Goal: Check status: Check status

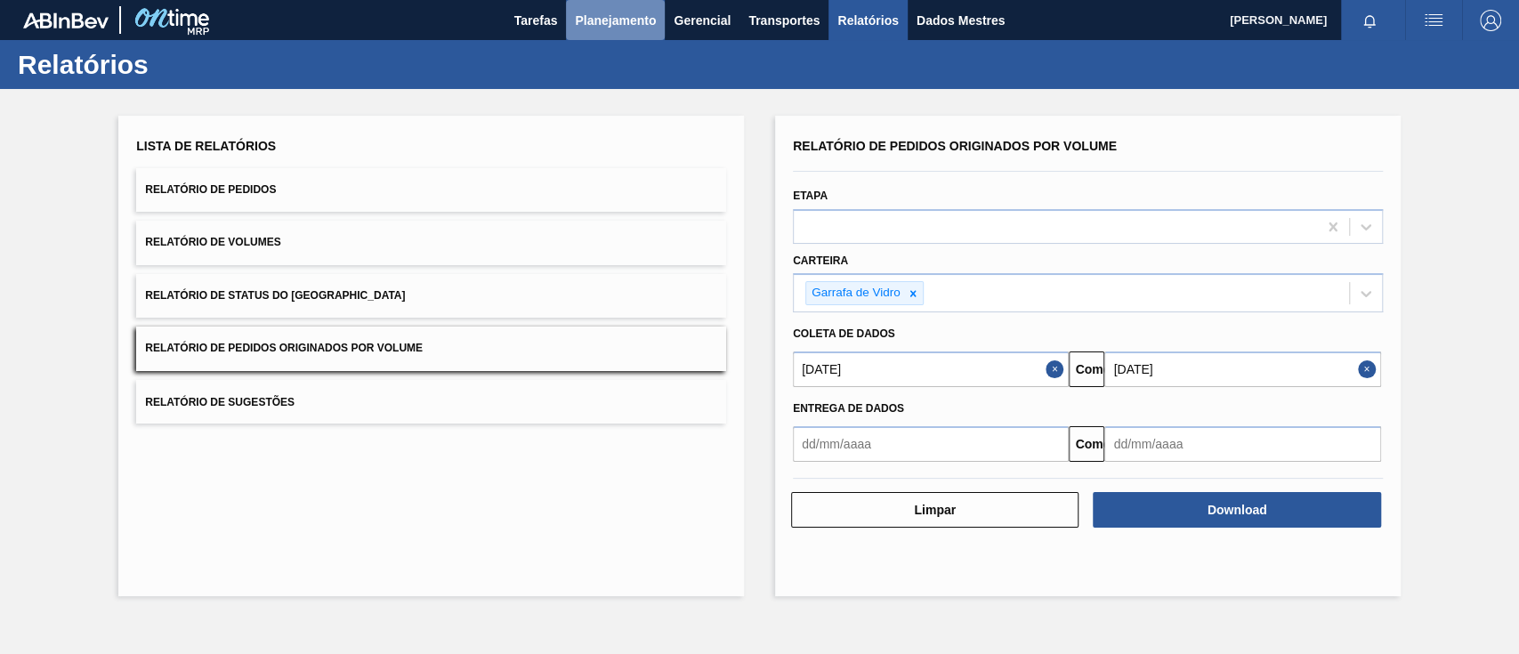
click at [617, 23] on font "Planejamento" at bounding box center [615, 20] width 81 height 14
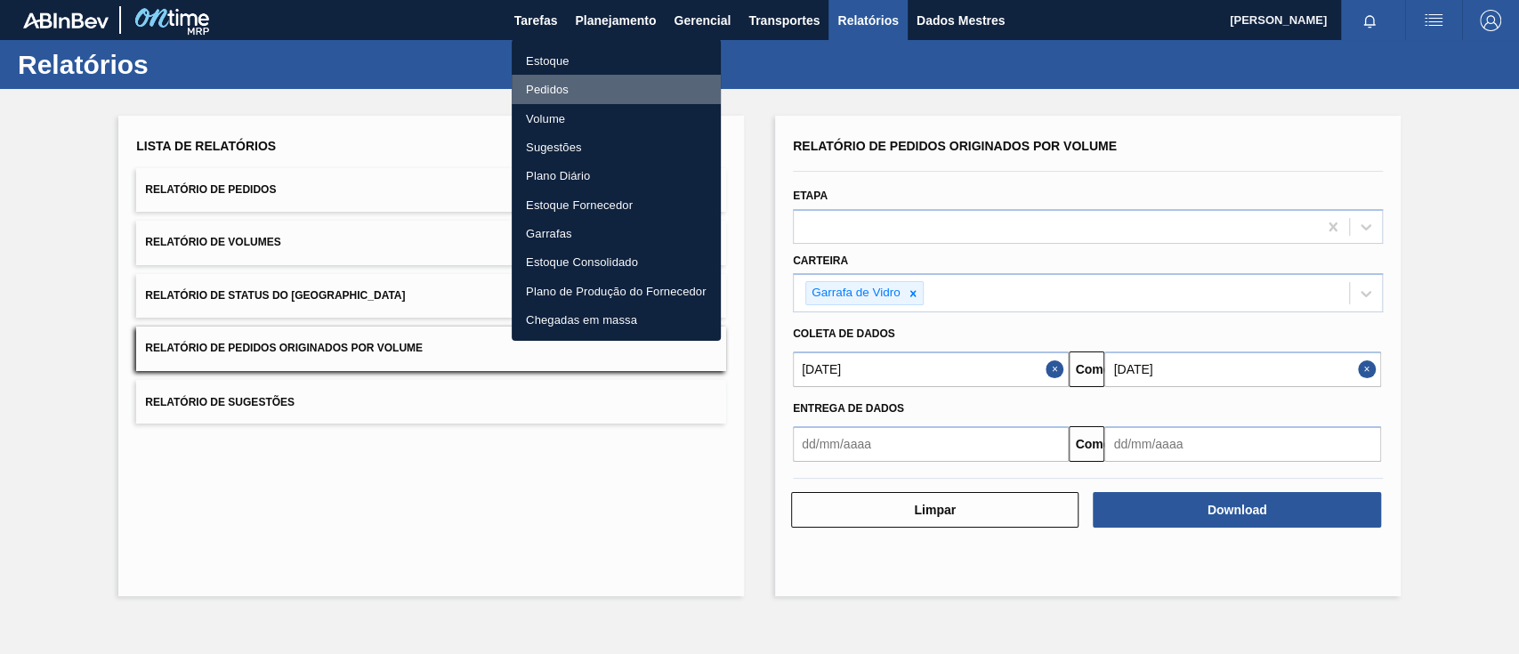
click at [552, 86] on font "Pedidos" at bounding box center [547, 89] width 43 height 13
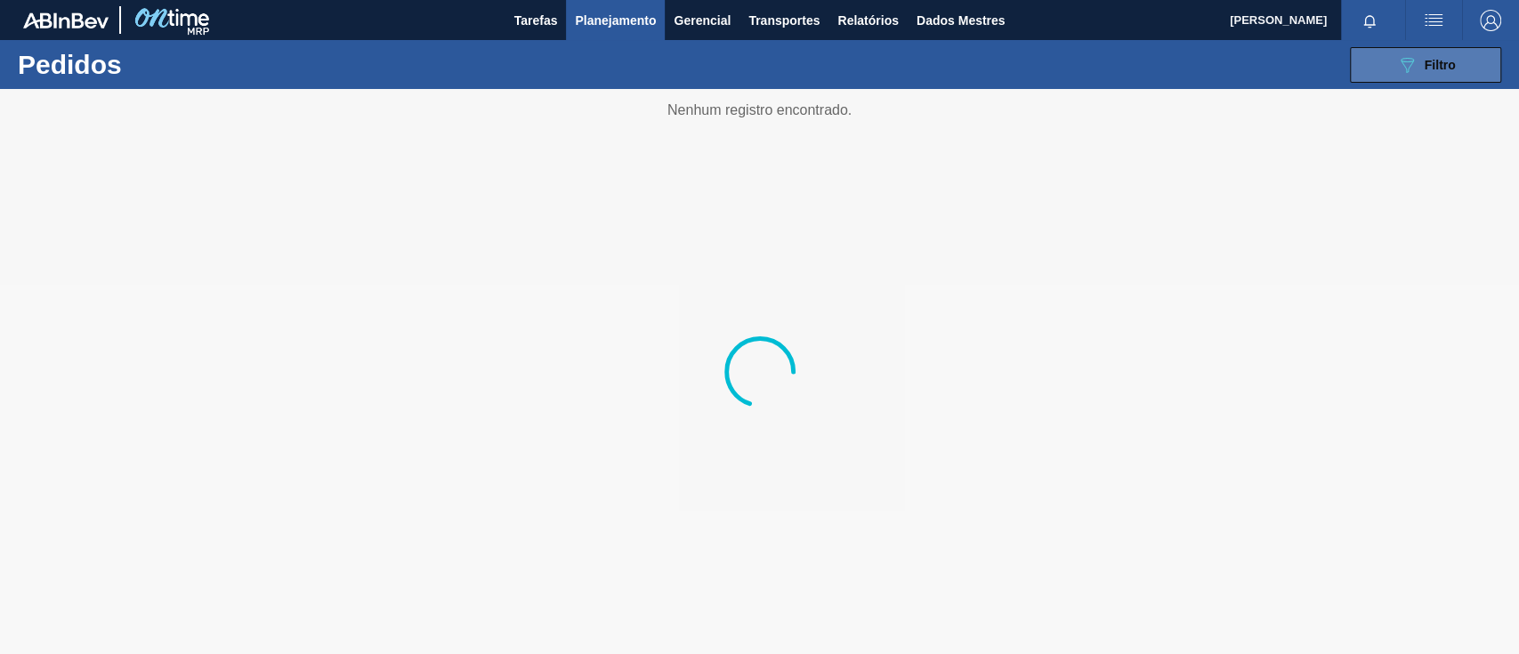
click at [1383, 61] on button "089F7B8B-B2A5-4AFE-B5C0-19BA573D28AC Filtro" at bounding box center [1425, 65] width 151 height 36
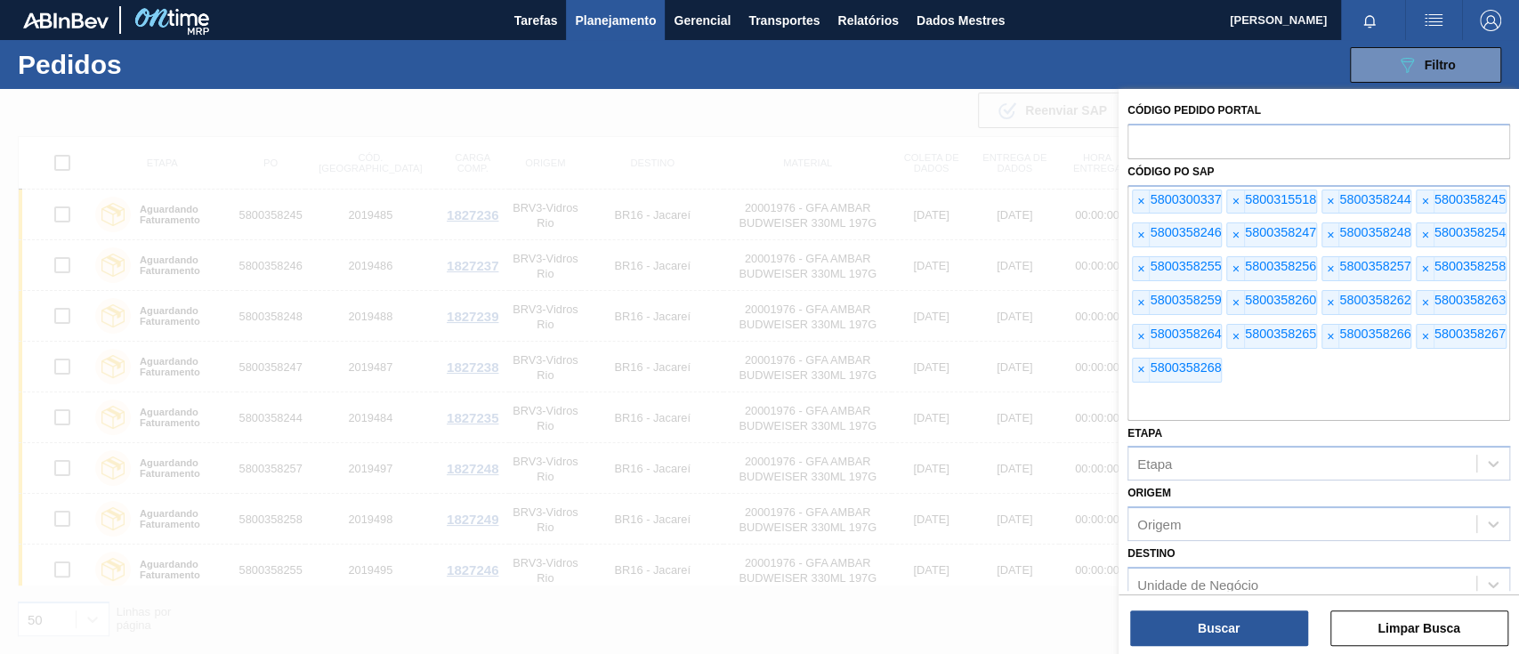
click at [1139, 196] on font "×" at bounding box center [1140, 201] width 7 height 14
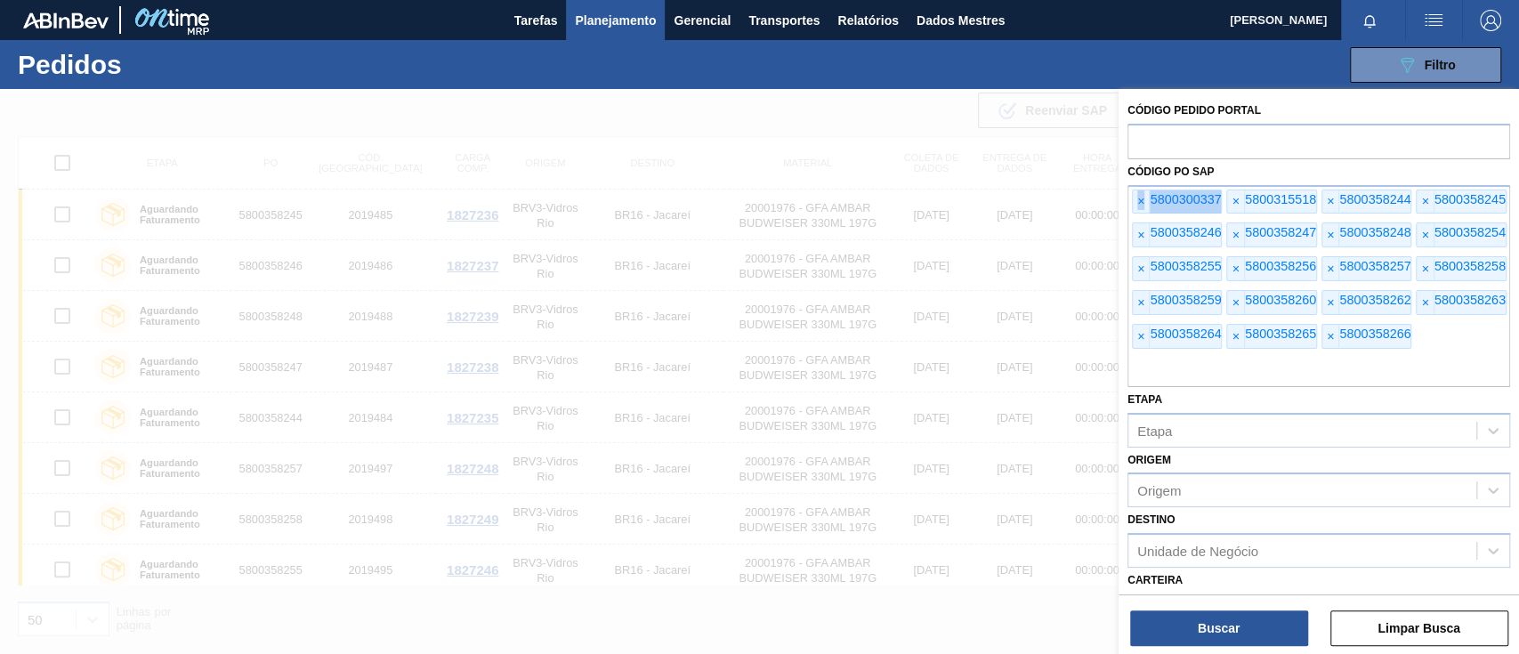
click at [1139, 196] on font "×" at bounding box center [1140, 201] width 7 height 14
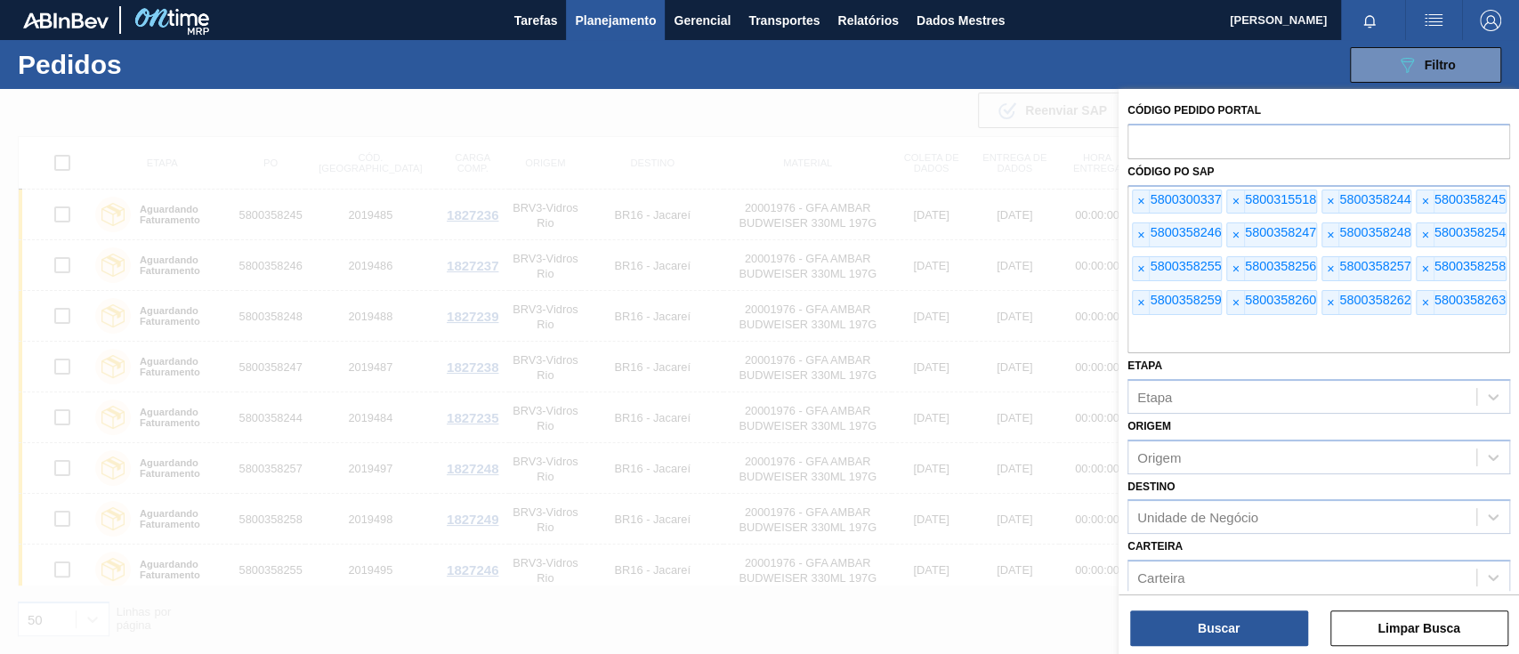
click at [1139, 196] on font "×" at bounding box center [1140, 201] width 7 height 14
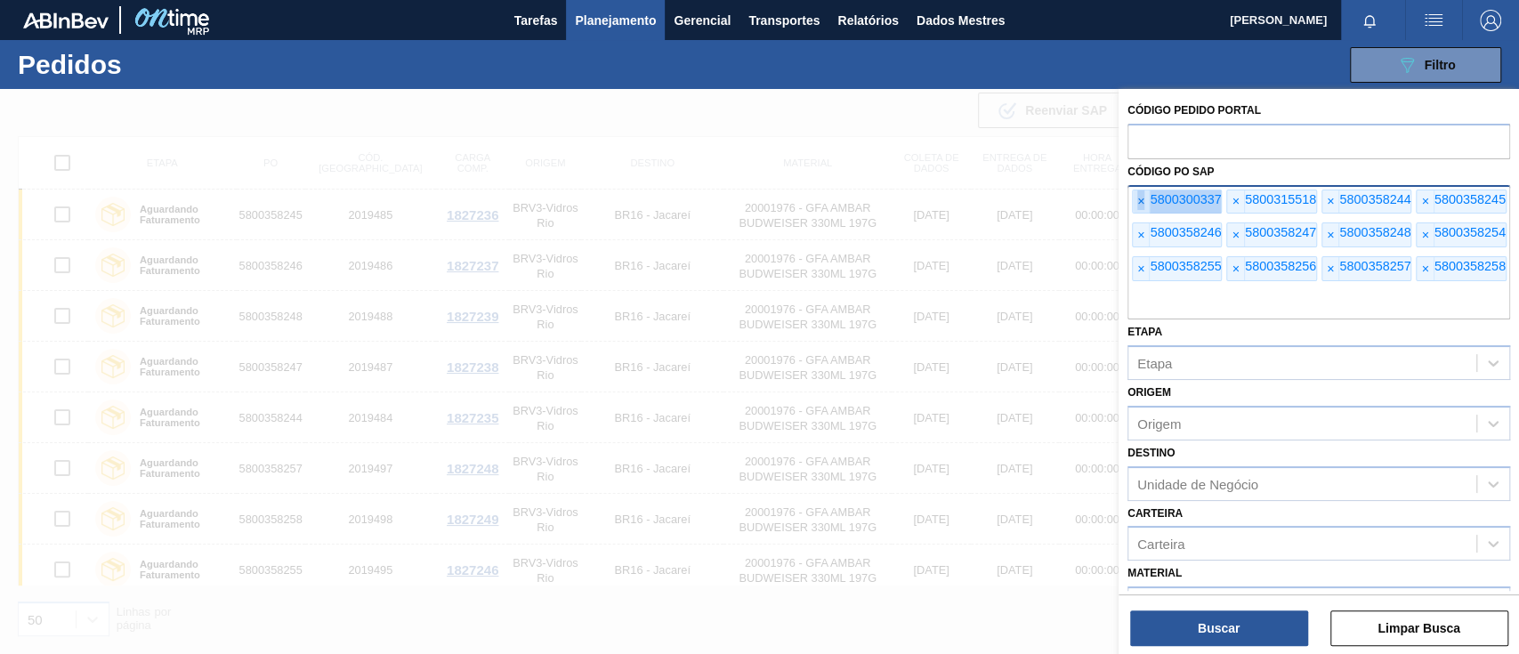
click at [1139, 197] on font "×" at bounding box center [1140, 201] width 7 height 14
click at [1139, 198] on font "×" at bounding box center [1140, 201] width 7 height 14
click at [1140, 200] on font "×" at bounding box center [1140, 201] width 7 height 14
click at [1140, 201] on font "×" at bounding box center [1140, 201] width 7 height 14
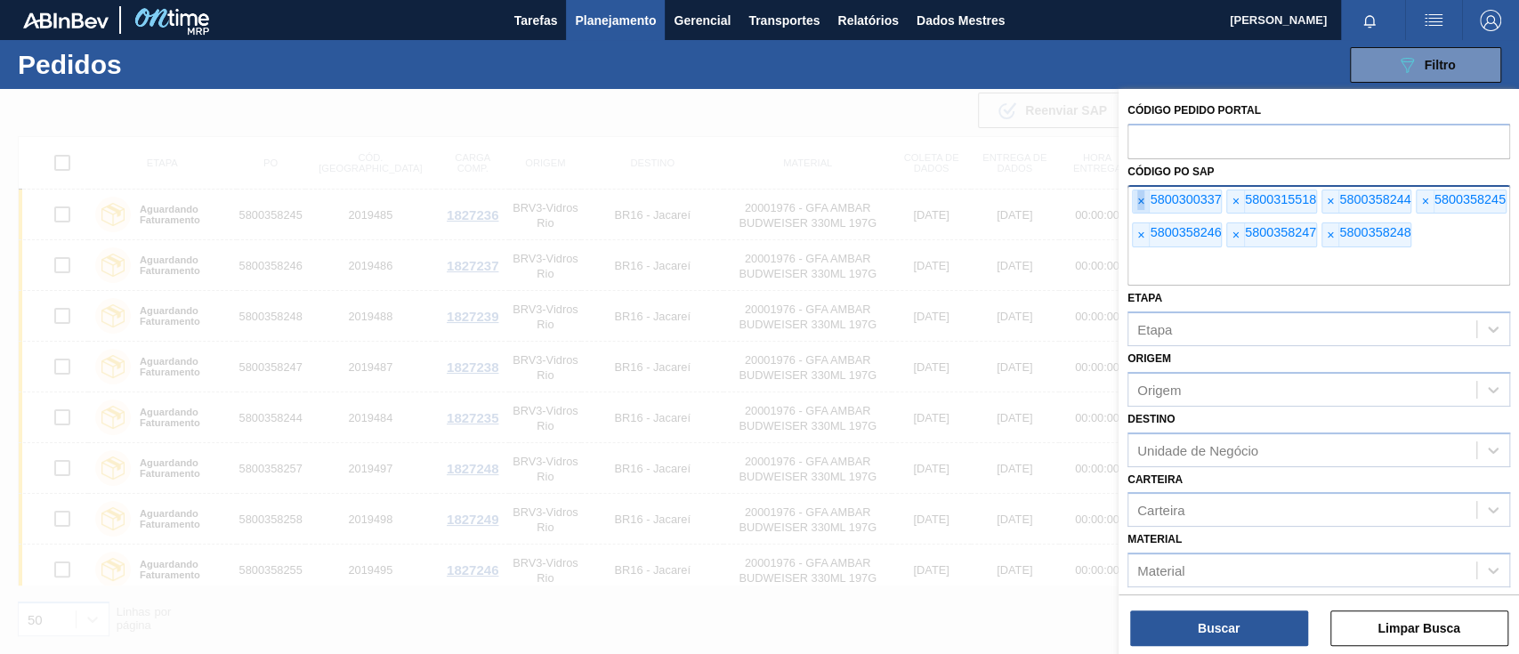
click at [1140, 201] on font "×" at bounding box center [1140, 201] width 7 height 14
click at [1141, 202] on font "×" at bounding box center [1140, 201] width 7 height 14
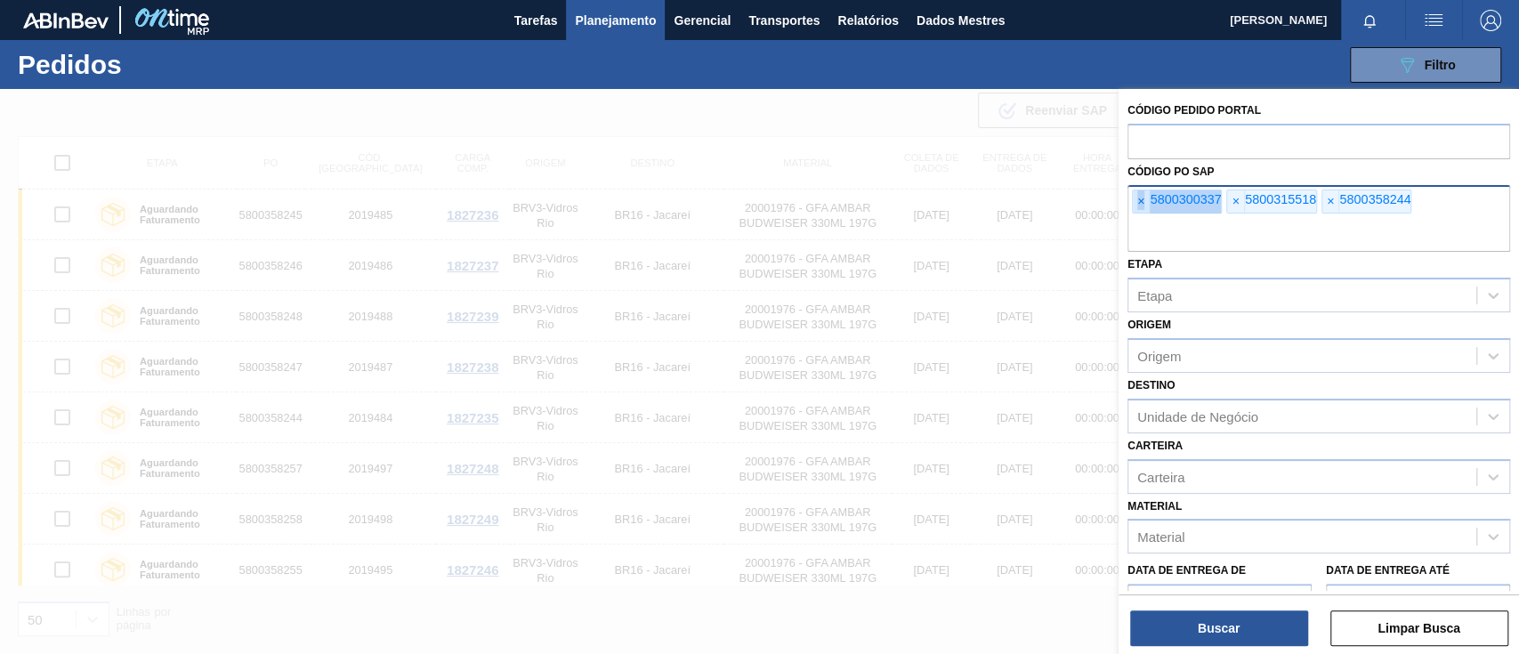
click at [1141, 202] on font "×" at bounding box center [1140, 201] width 7 height 14
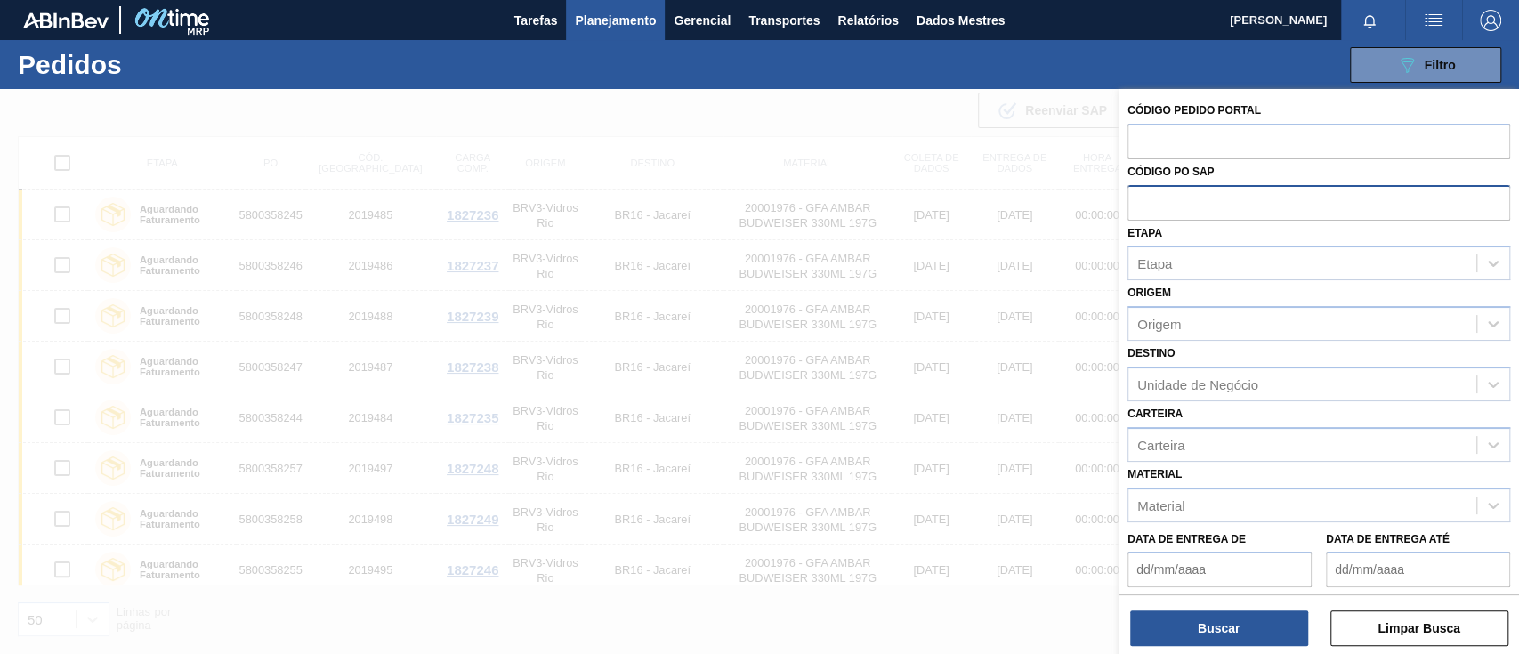
click at [1141, 202] on input "text" at bounding box center [1319, 202] width 383 height 34
paste input "text"
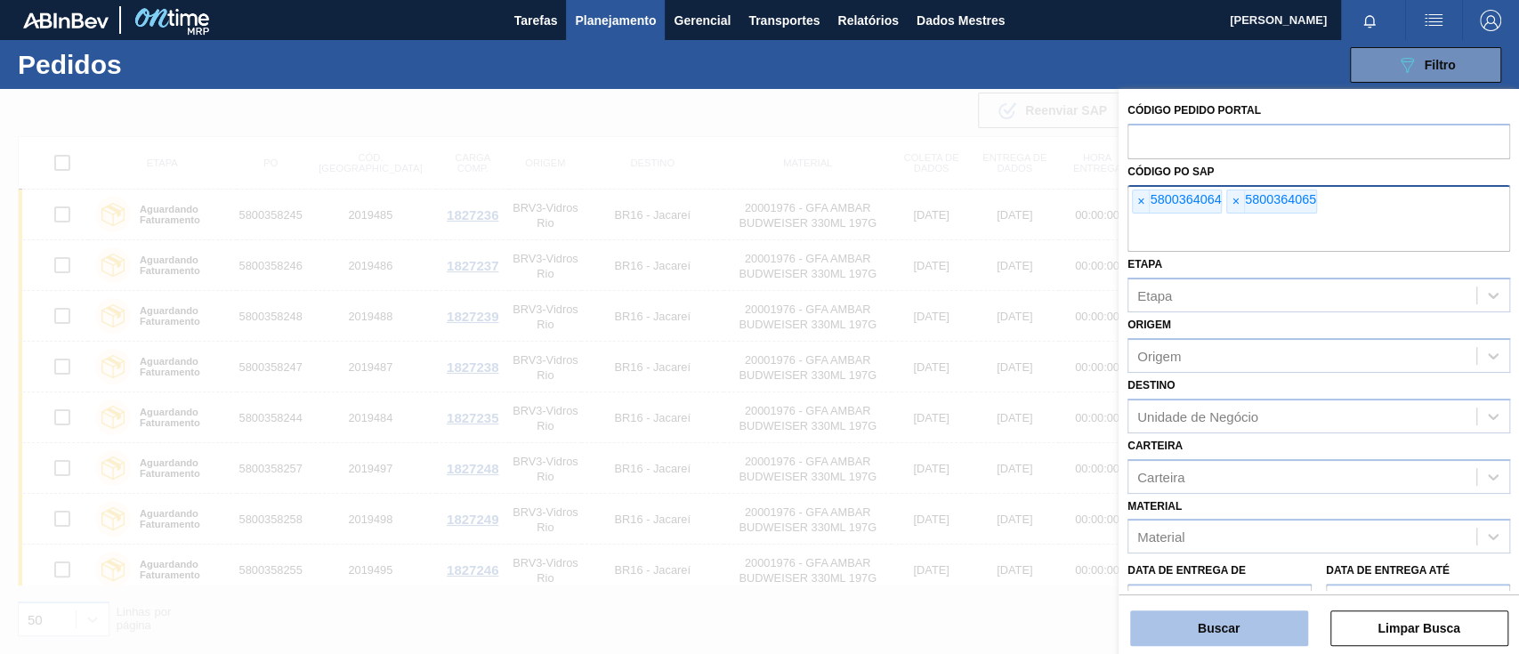
click at [1267, 634] on button "Buscar" at bounding box center [1219, 629] width 178 height 36
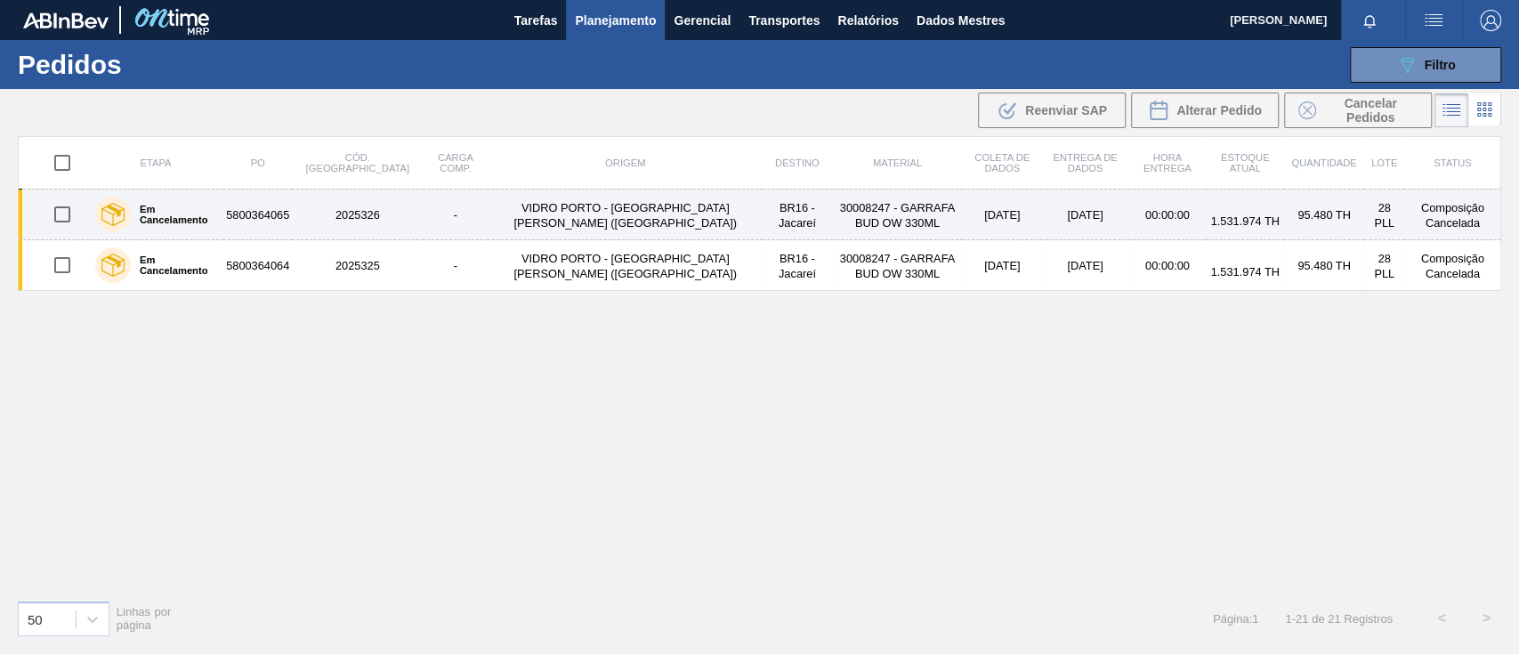
click at [251, 215] on font "5800364065" at bounding box center [257, 214] width 63 height 13
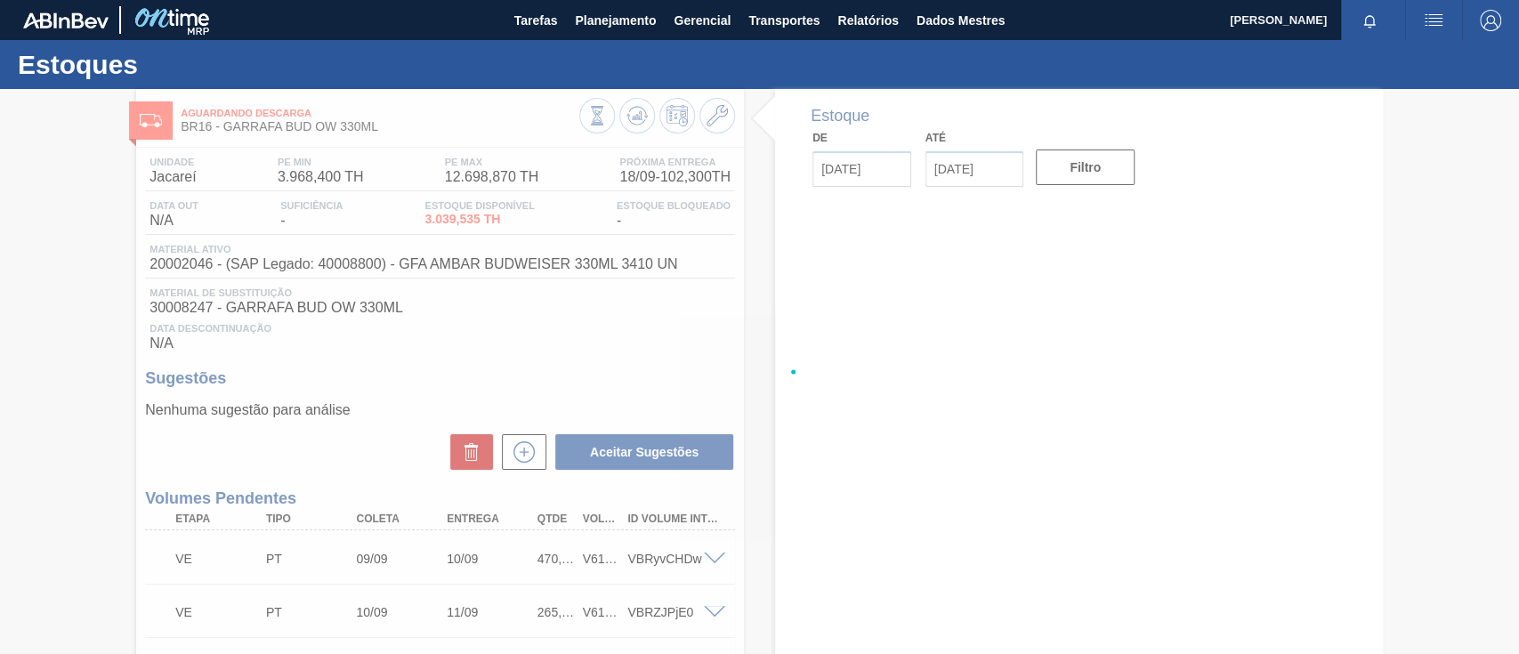
type input "[DATE]"
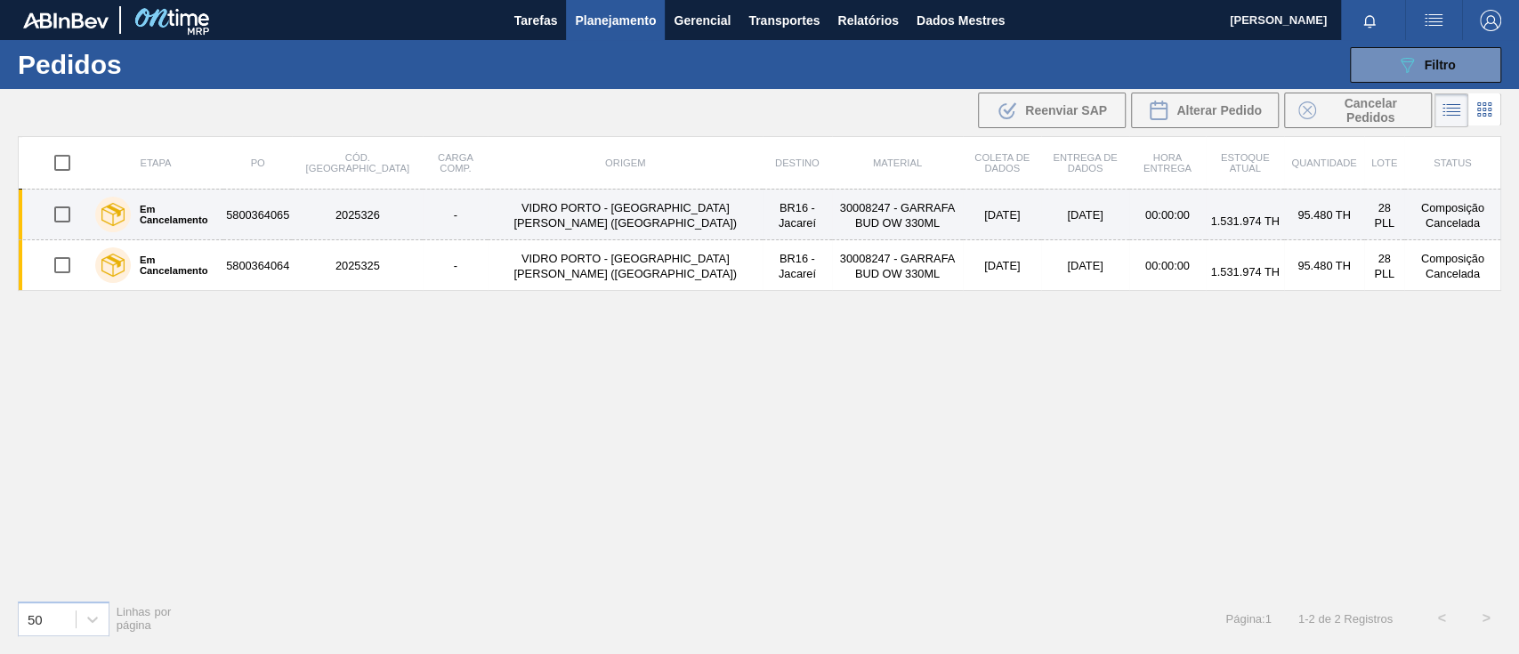
click at [336, 214] on font "2025326" at bounding box center [358, 214] width 44 height 13
click at [269, 211] on font "5800364065" at bounding box center [257, 214] width 63 height 13
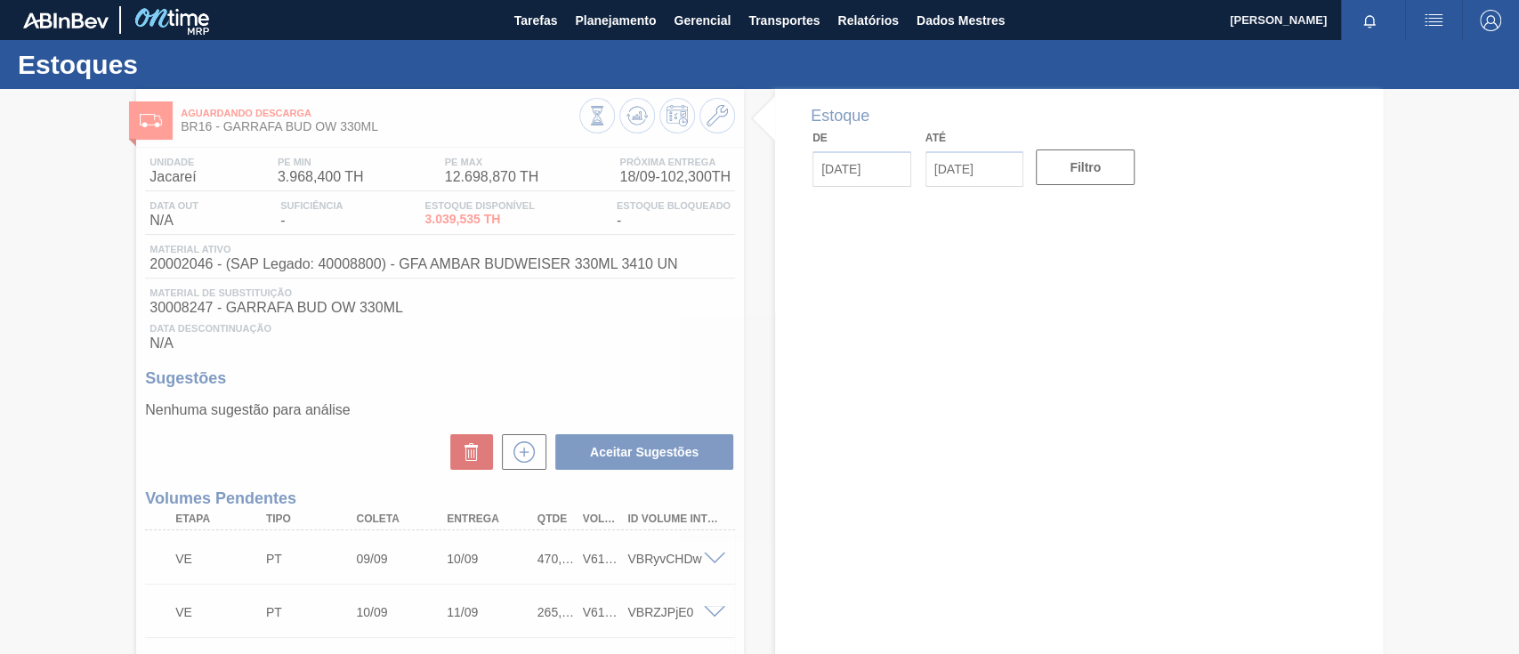
type input "[DATE]"
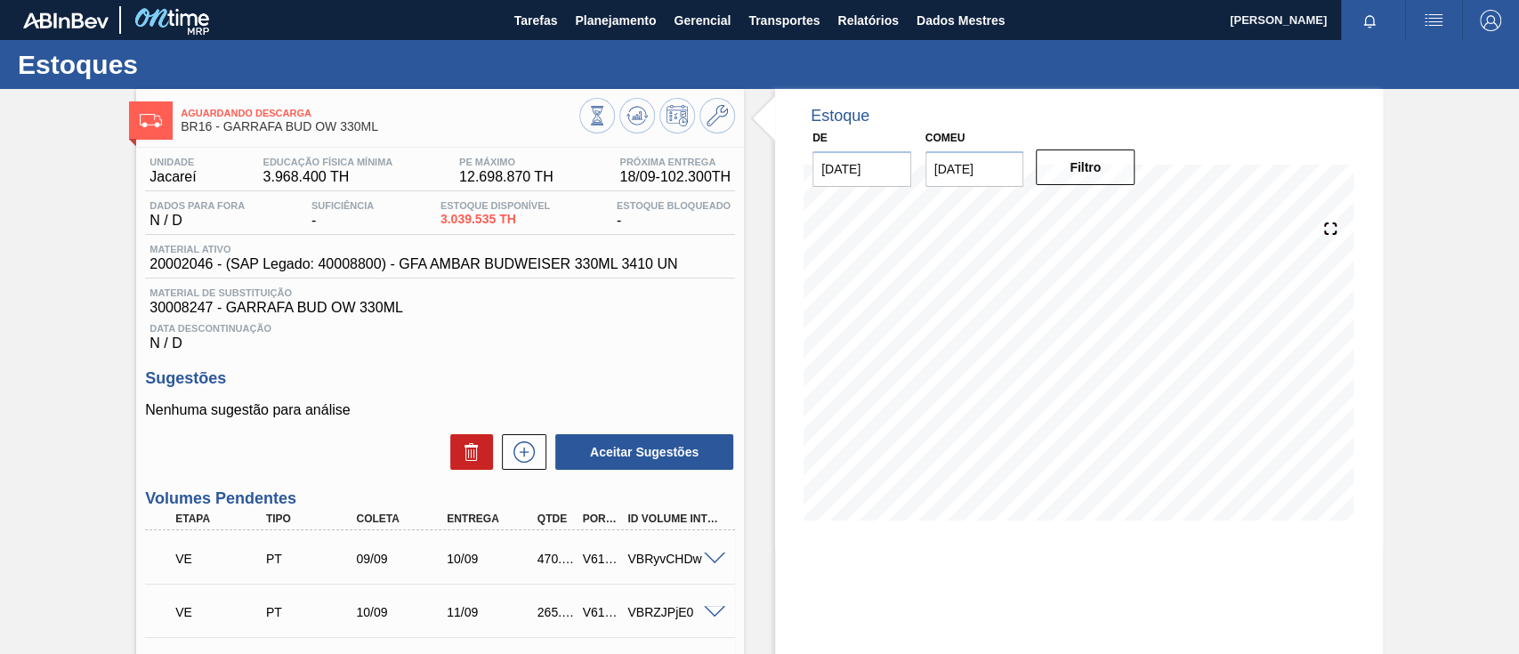
scroll to position [3282, 0]
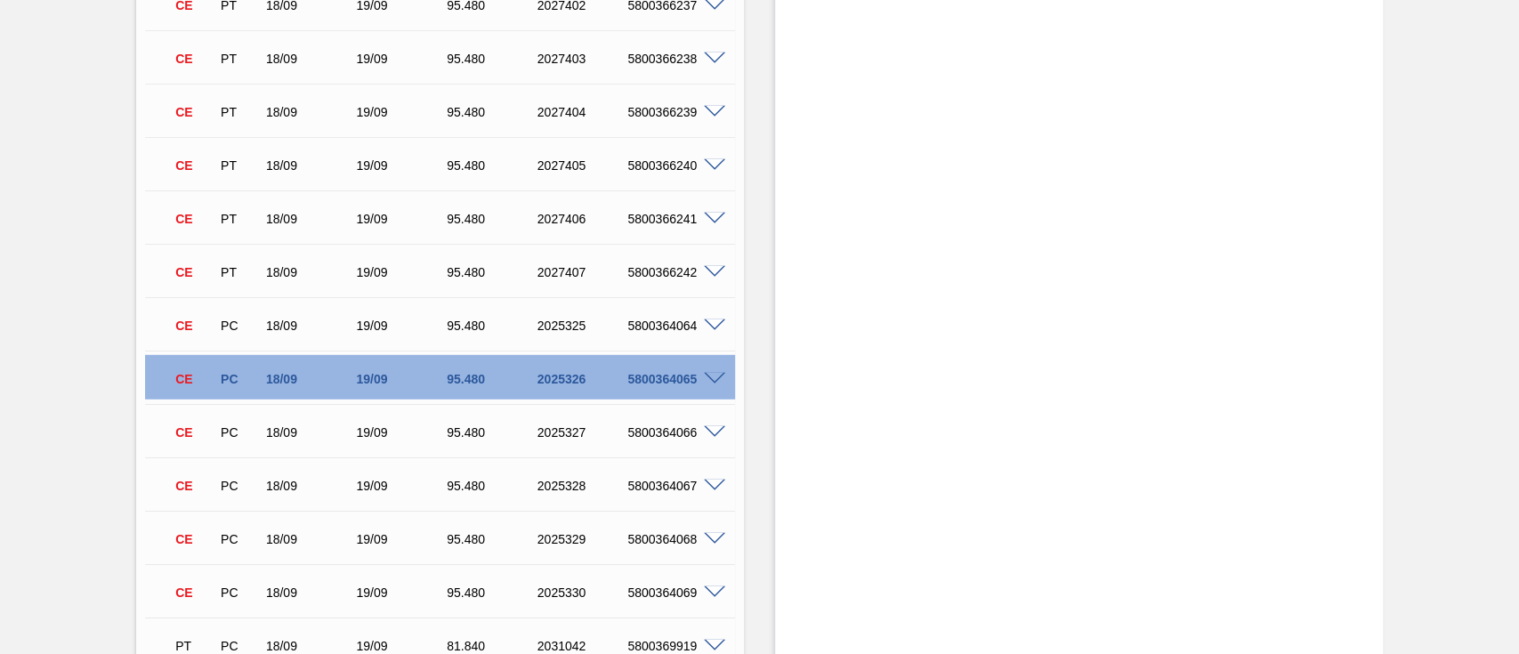
click at [704, 328] on span at bounding box center [714, 326] width 21 height 13
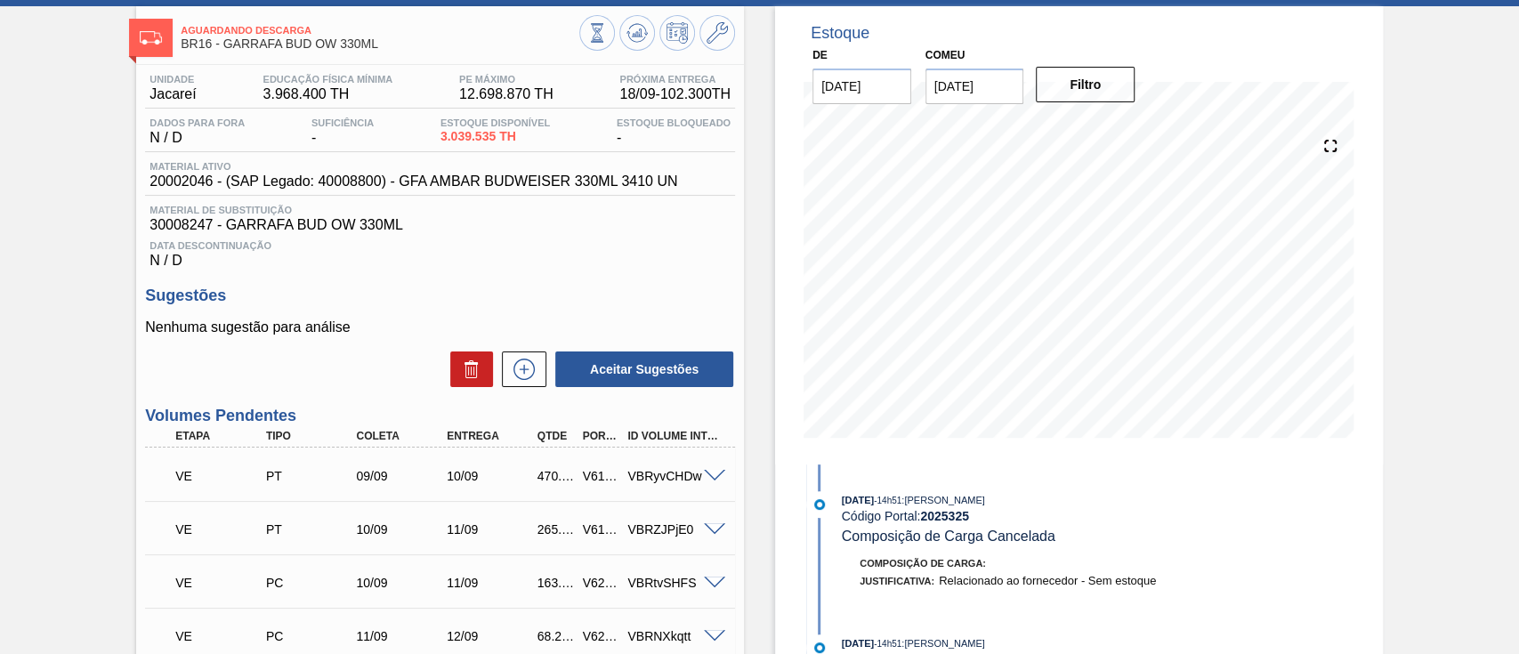
scroll to position [0, 0]
